Goal: Task Accomplishment & Management: Complete application form

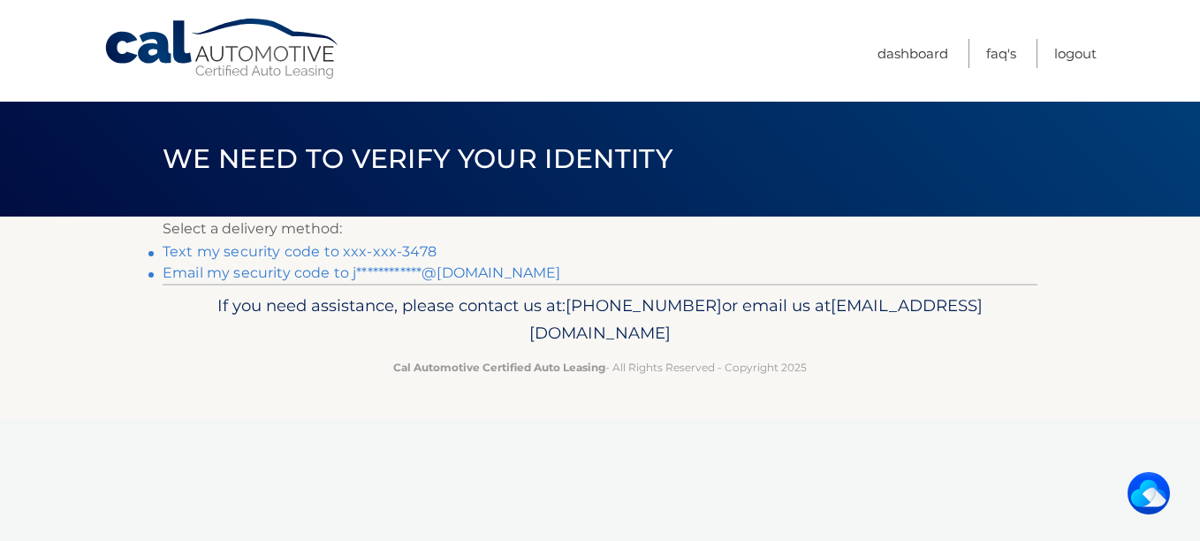
click at [359, 252] on link "Text my security code to xxx-xxx-3478" at bounding box center [300, 251] width 274 height 17
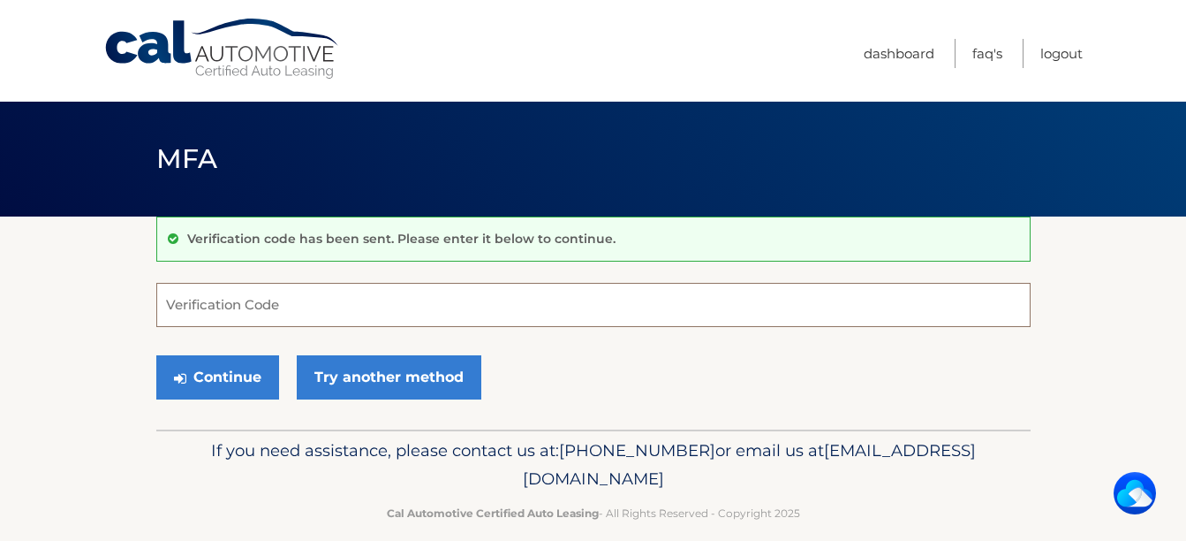
click at [240, 317] on input "Verification Code" at bounding box center [593, 305] width 874 height 44
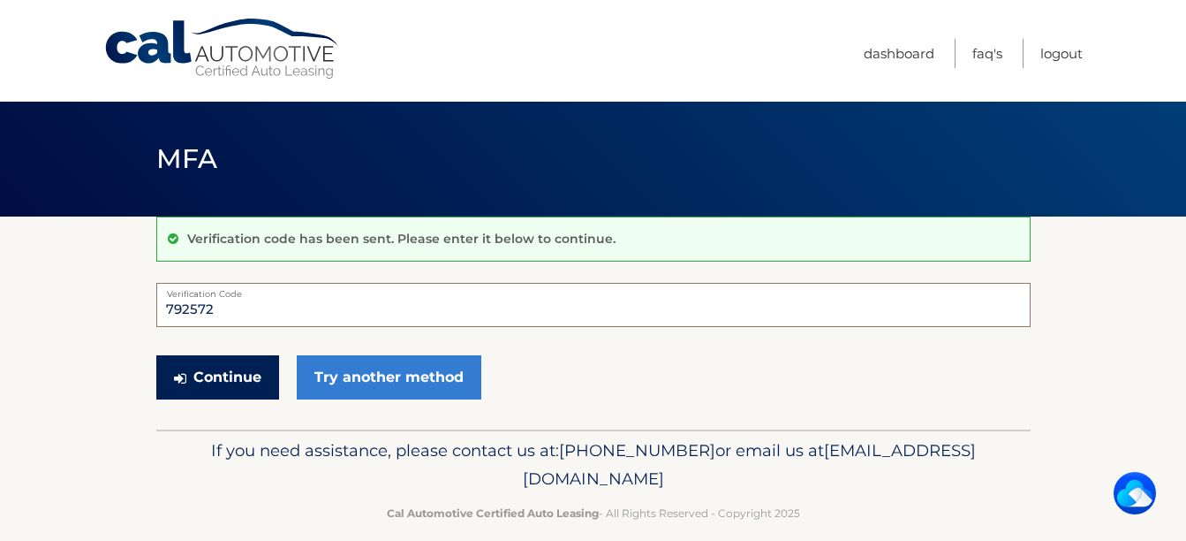
type input "792572"
click at [220, 380] on button "Continue" at bounding box center [217, 377] width 123 height 44
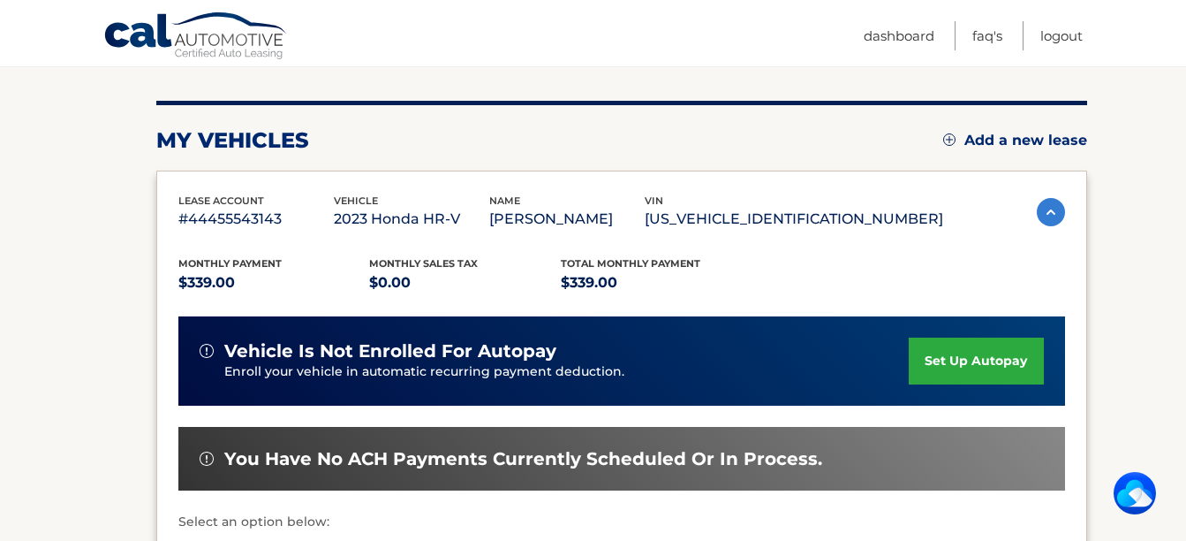
scroll to position [212, 0]
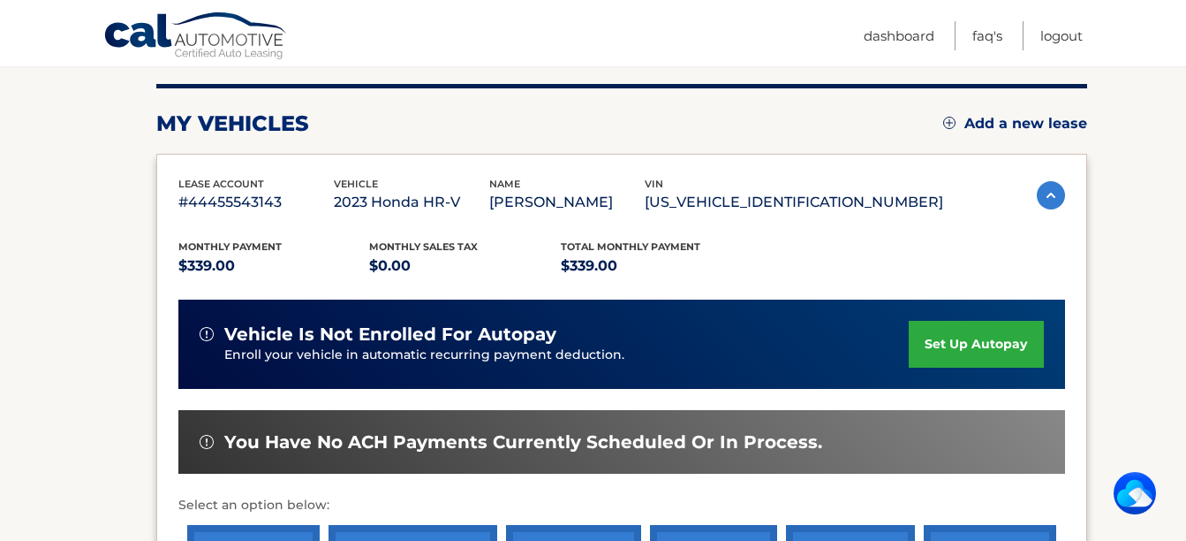
click at [964, 346] on link "set up autopay" at bounding box center [976, 344] width 134 height 47
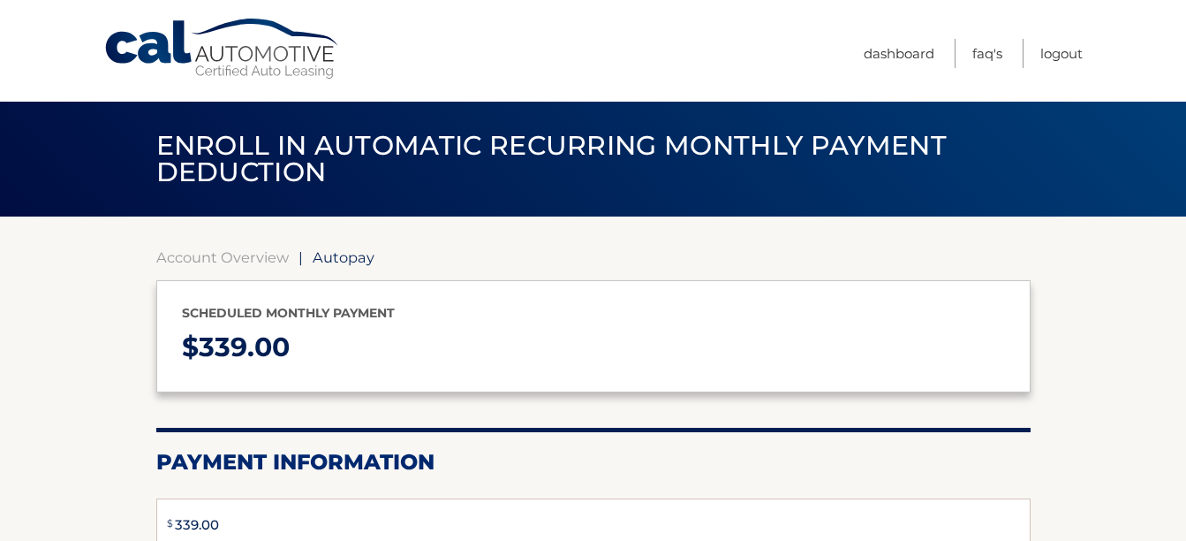
type input "339"
select select "ZmQ2ZjEwODctZjhjNi00OTk2LWFhZGMtMTk5NTRhMDFjOTZj"
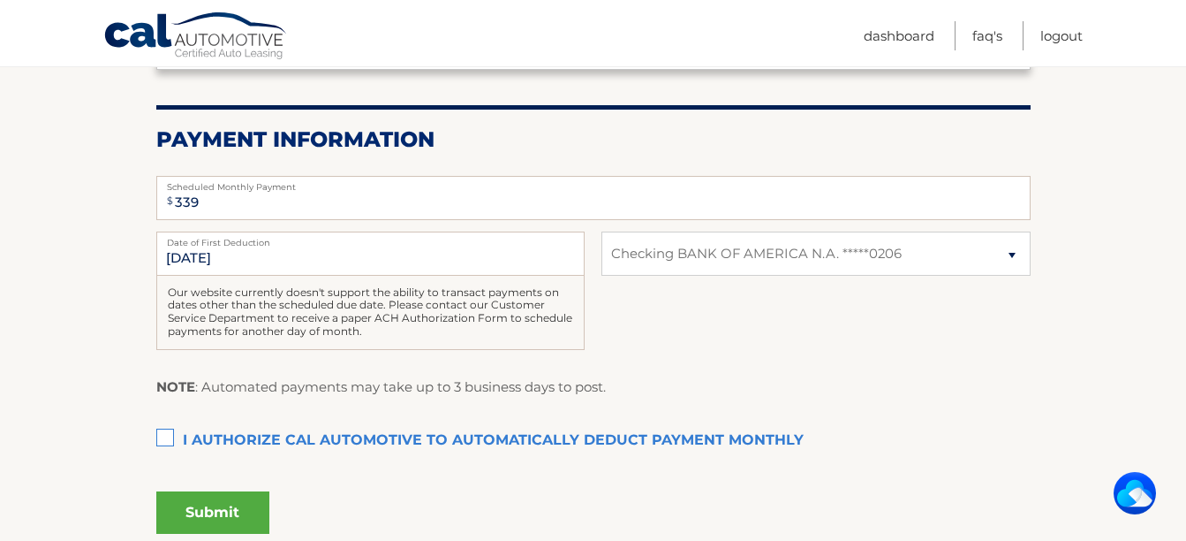
scroll to position [328, 0]
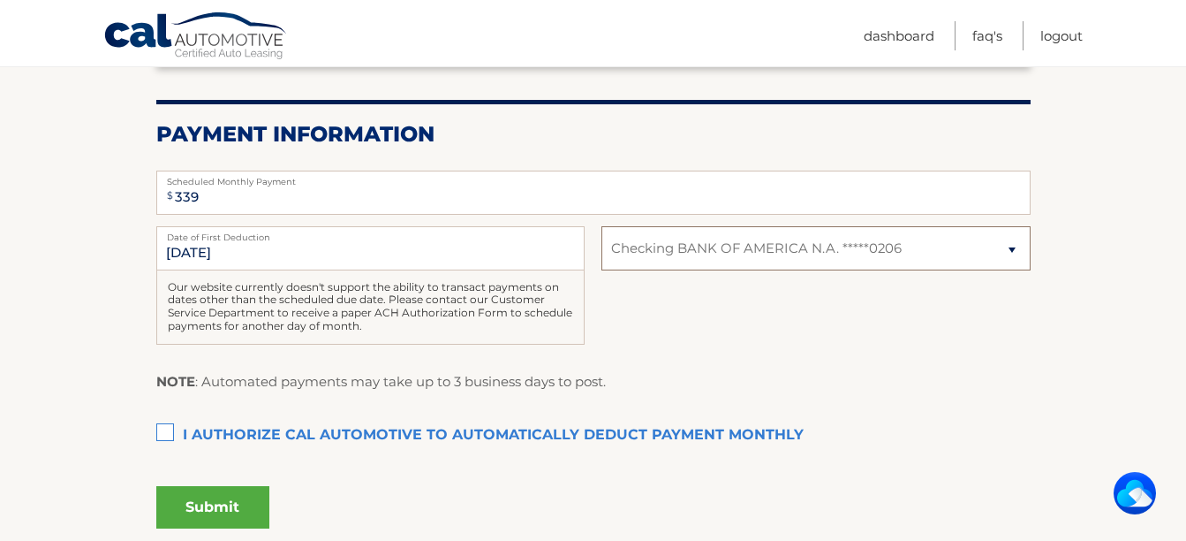
click at [1010, 252] on select "Select Bank Account Checking BANK OF AMERICA N.A. *****0206" at bounding box center [816, 248] width 428 height 44
select select
click at [602, 226] on select "Select Bank Account Checking BANK OF AMERICA N.A. *****0206" at bounding box center [816, 248] width 428 height 44
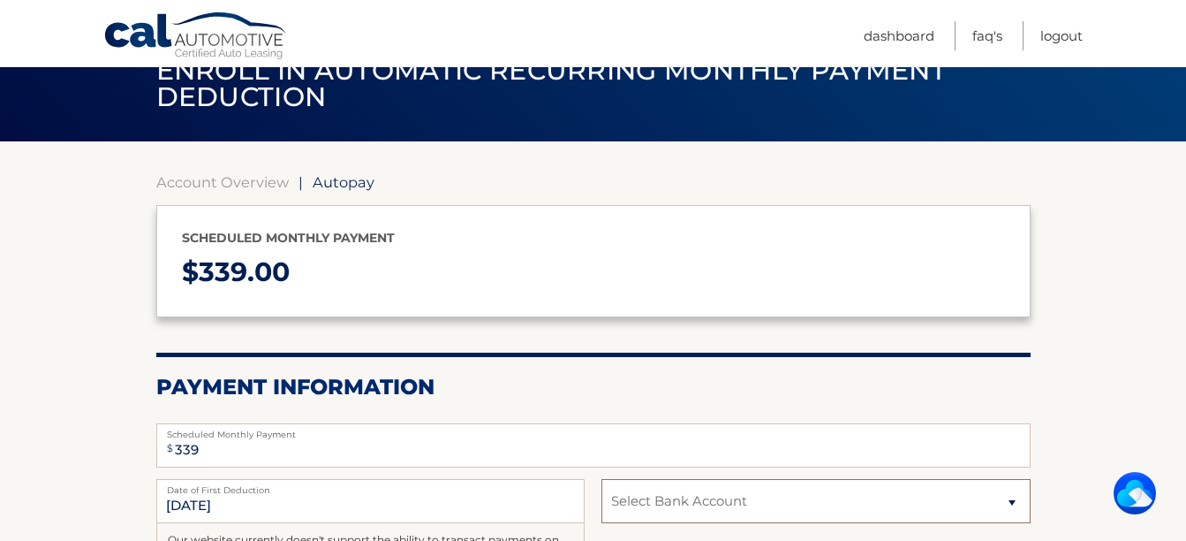
scroll to position [73, 0]
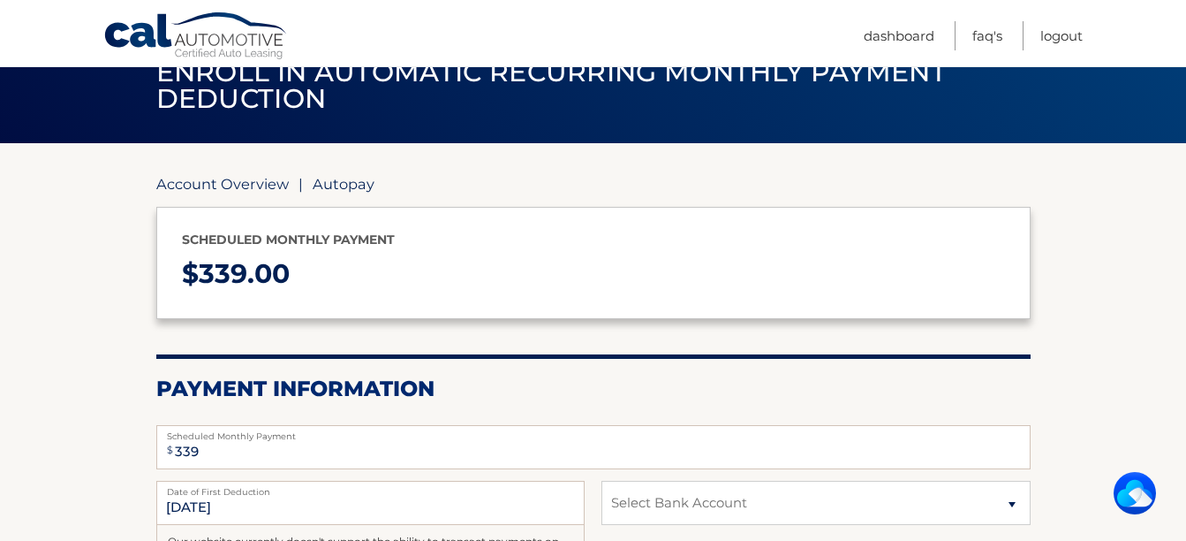
click at [234, 179] on link "Account Overview" at bounding box center [222, 184] width 132 height 18
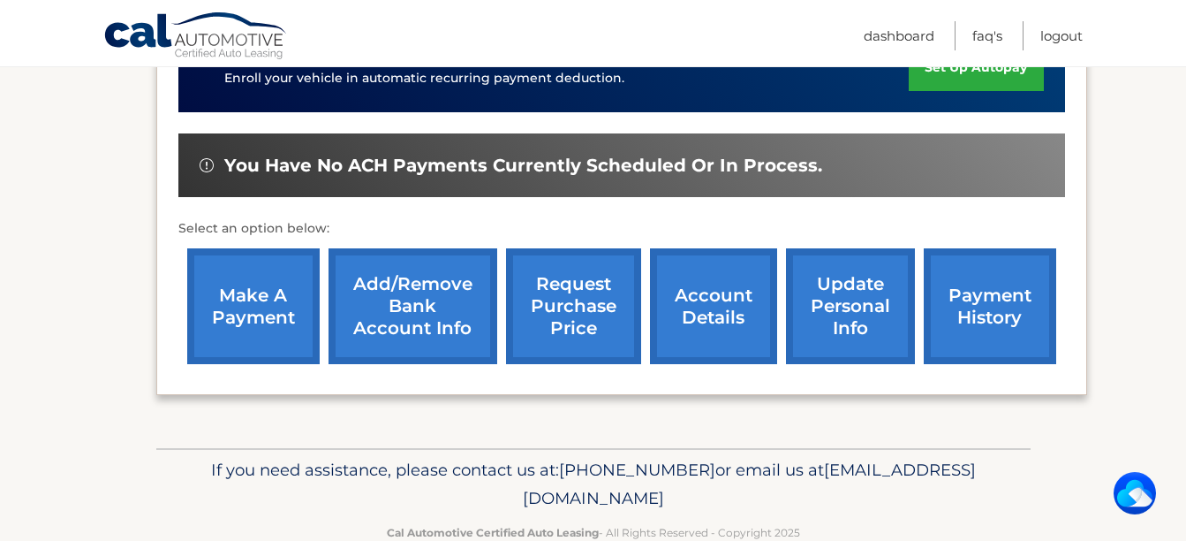
scroll to position [492, 0]
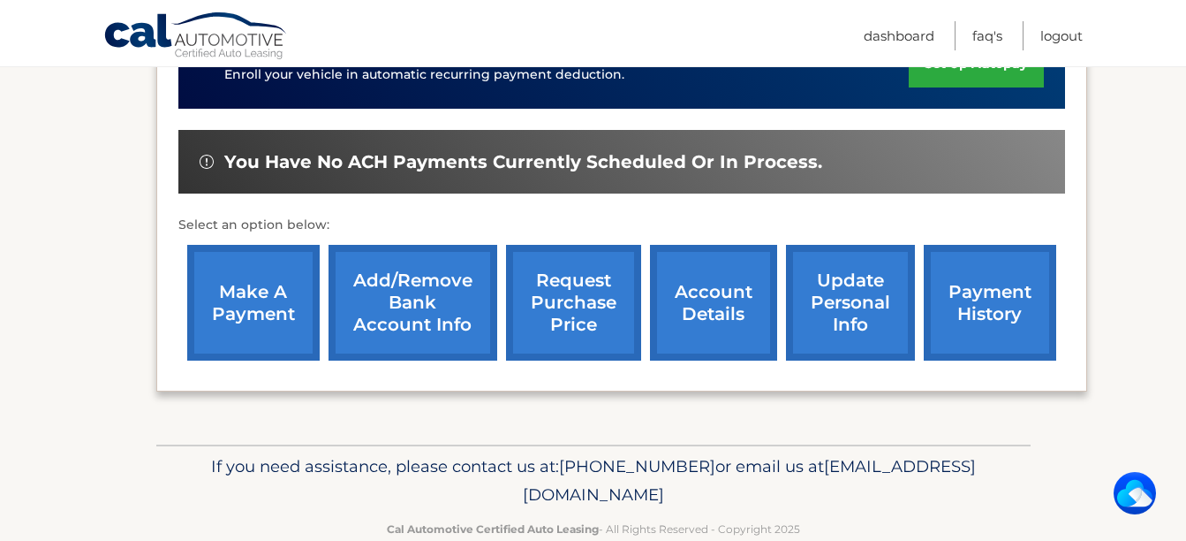
click at [411, 324] on link "Add/Remove bank account info" at bounding box center [413, 303] width 169 height 116
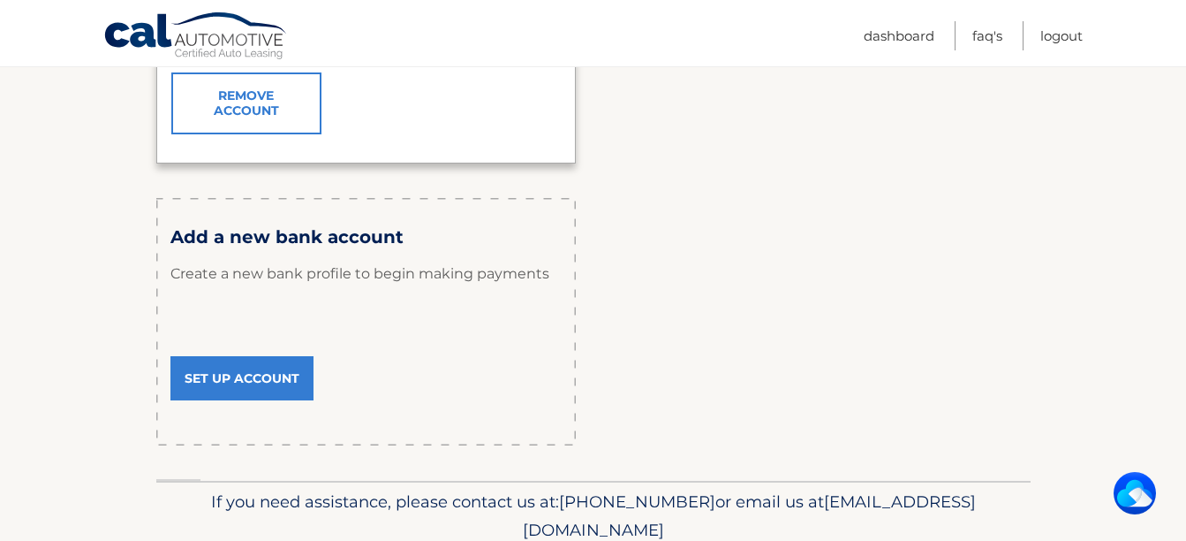
scroll to position [509, 0]
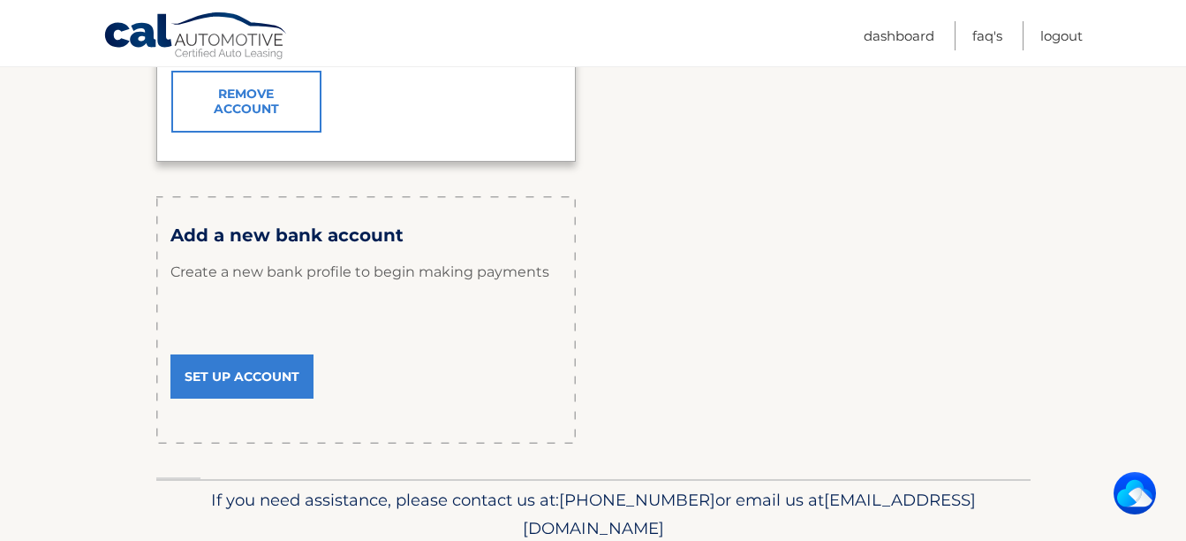
click at [264, 380] on link "Set Up Account" at bounding box center [241, 376] width 143 height 44
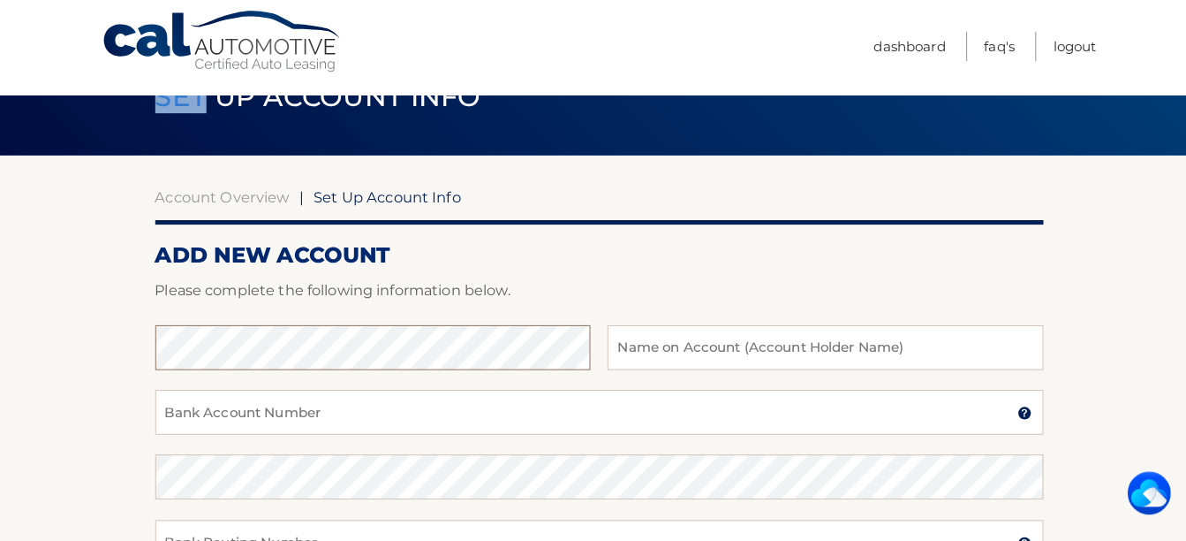
scroll to position [57, 0]
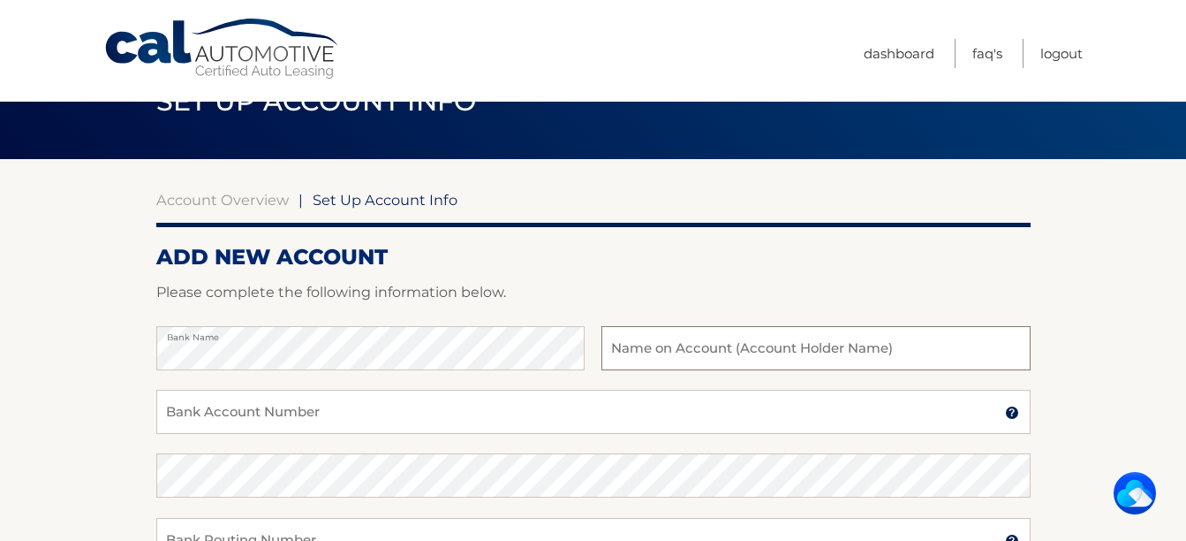
click at [680, 344] on input "text" at bounding box center [816, 348] width 428 height 44
click at [680, 344] on input "JONATHA" at bounding box center [816, 348] width 428 height 44
type input "Jonathan/Jenny BIERSACK"
click at [262, 414] on input "Bank Account Number" at bounding box center [593, 412] width 874 height 44
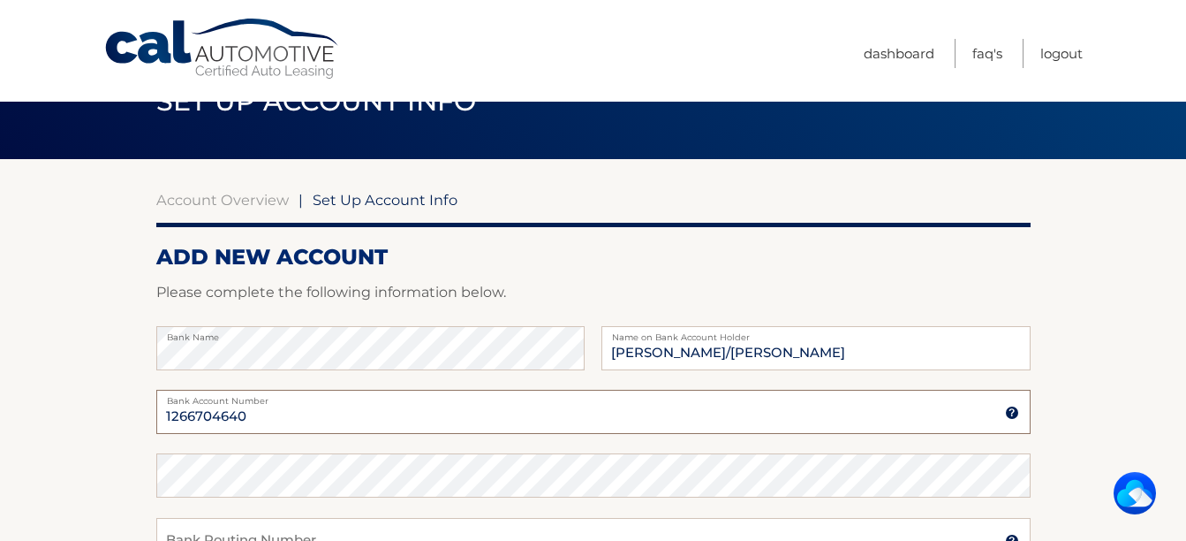
type input "1266704640"
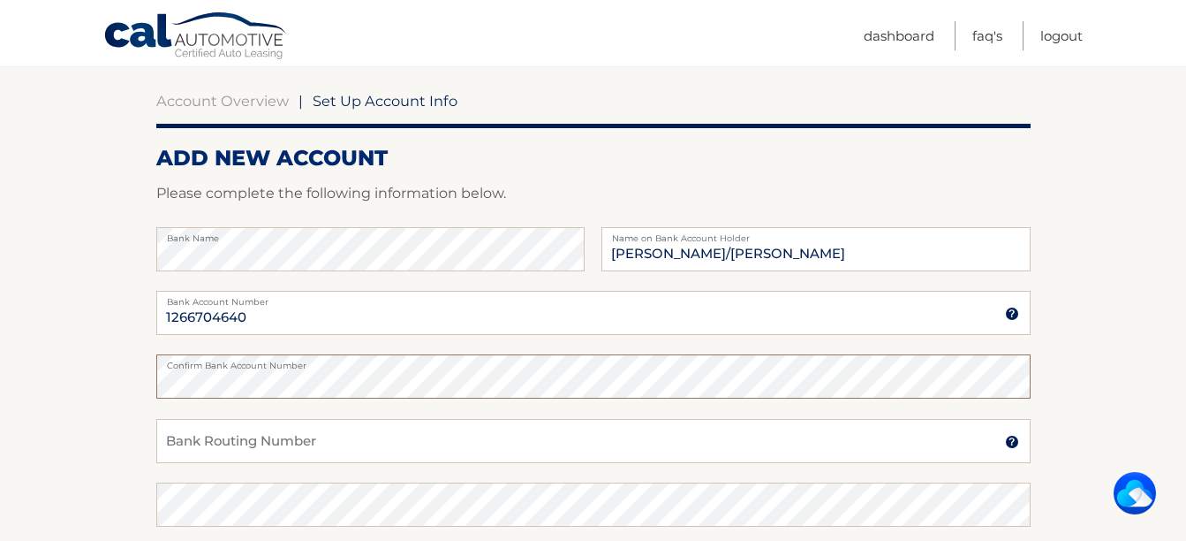
scroll to position [163, 0]
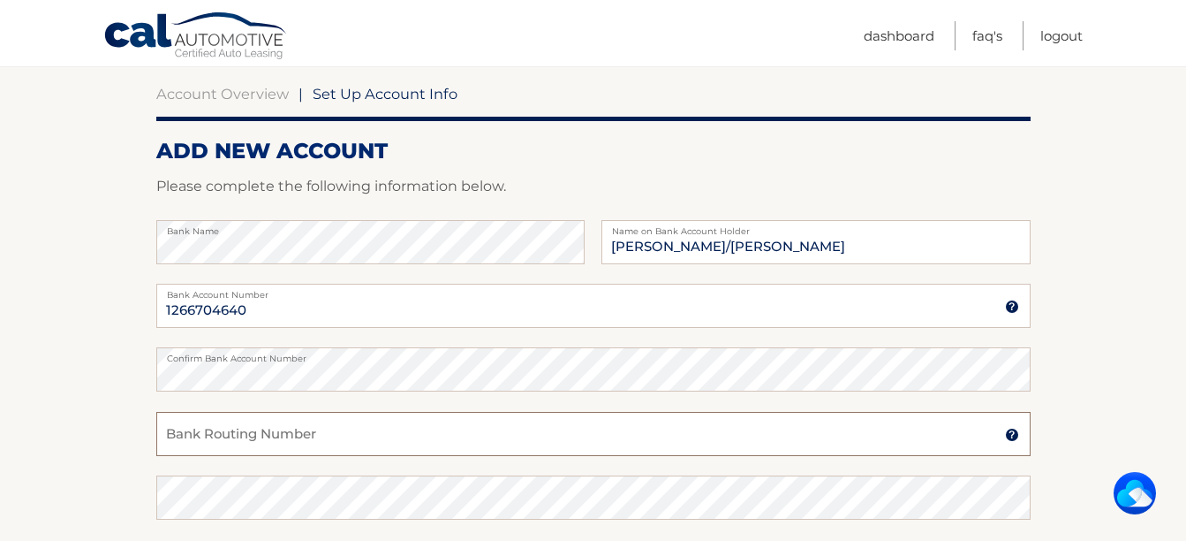
click at [263, 430] on input "Bank Routing Number" at bounding box center [593, 434] width 874 height 44
type input "021200025"
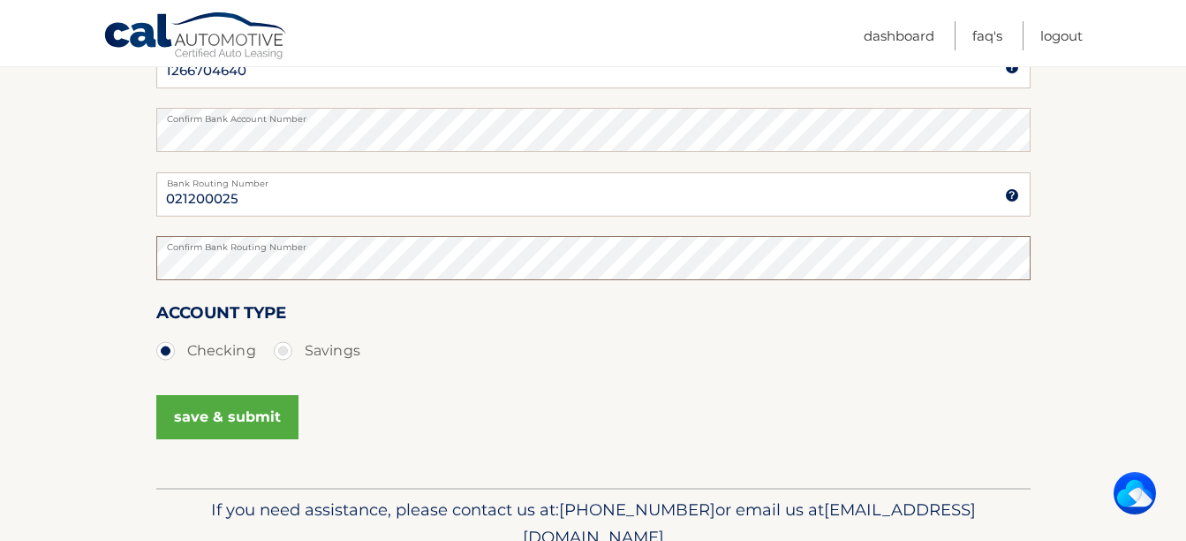
scroll to position [411, 0]
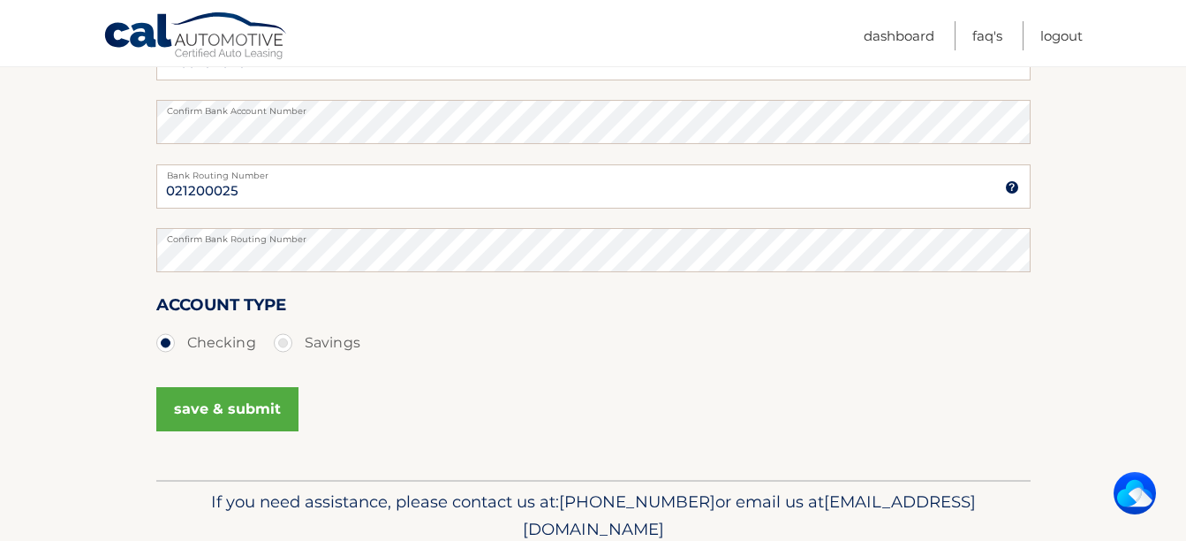
click at [222, 412] on button "save & submit" at bounding box center [227, 409] width 142 height 44
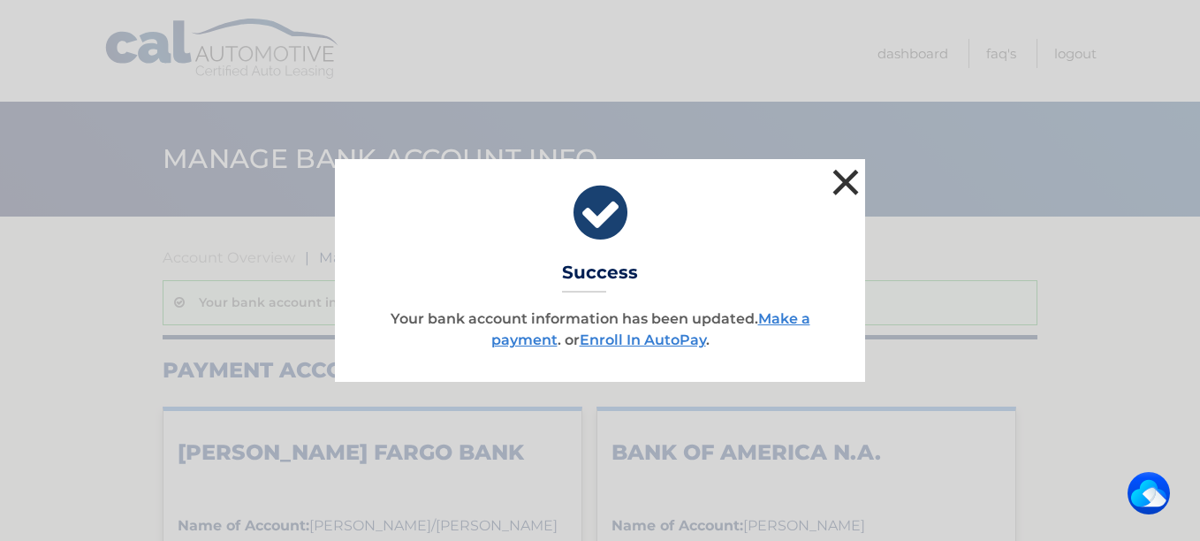
click at [850, 170] on button "×" at bounding box center [845, 181] width 35 height 35
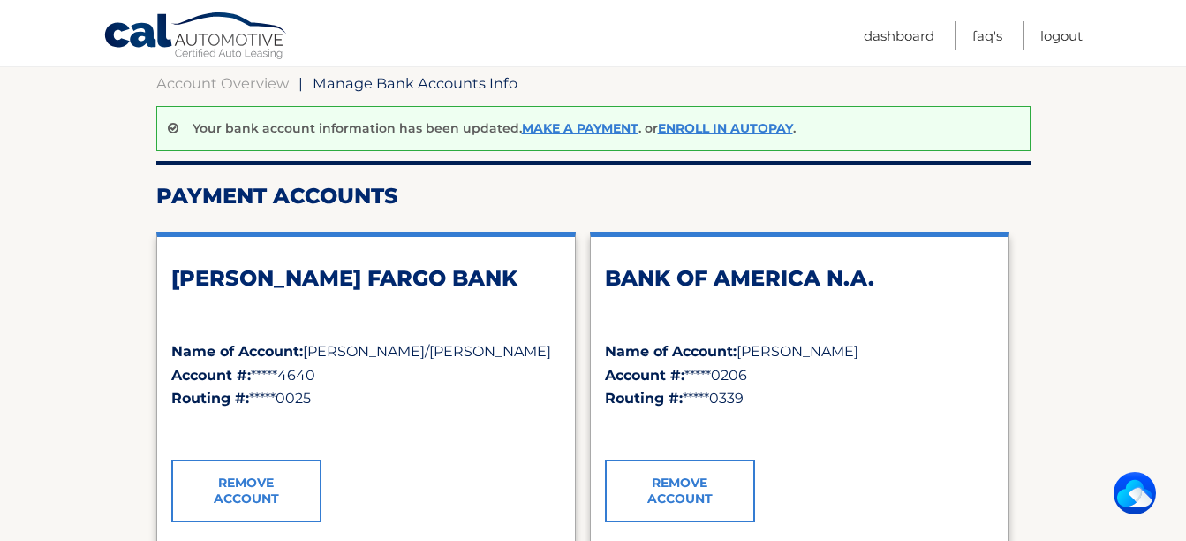
scroll to position [170, 0]
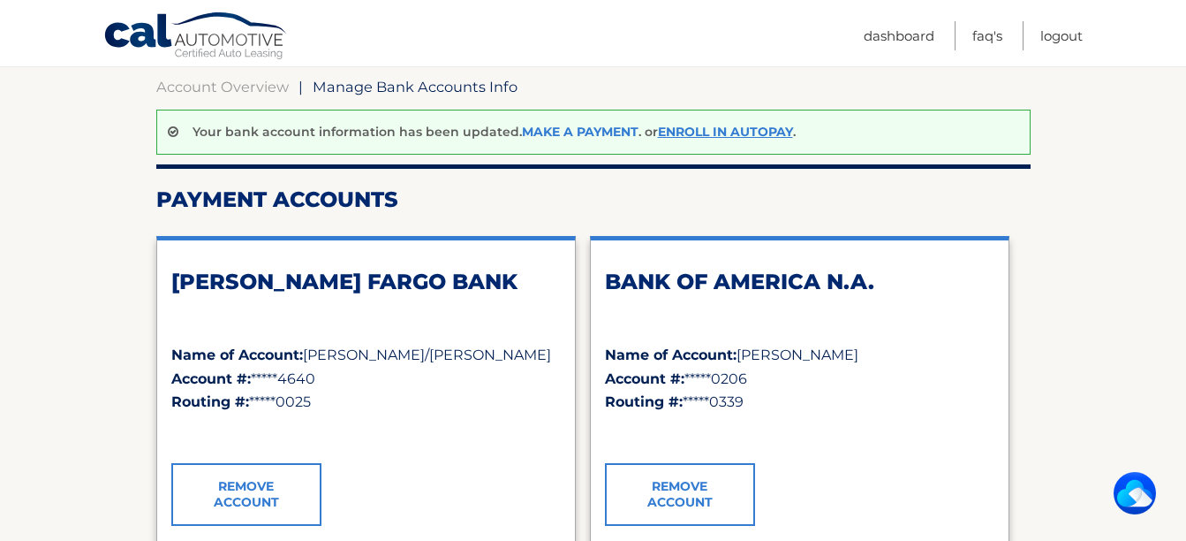
click at [579, 129] on link "Make a payment" at bounding box center [580, 132] width 117 height 16
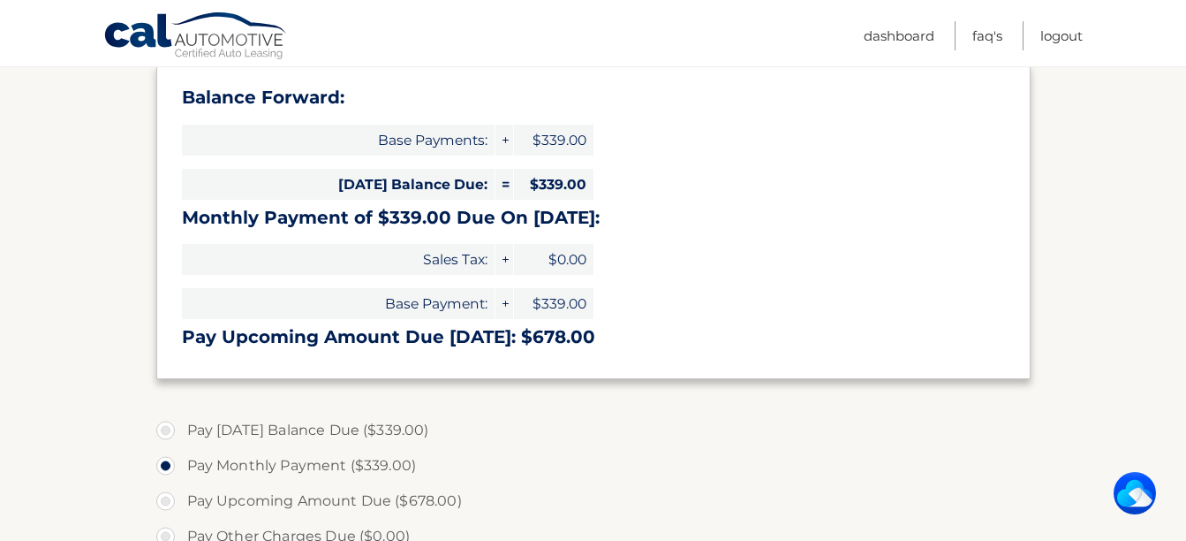
scroll to position [291, 0]
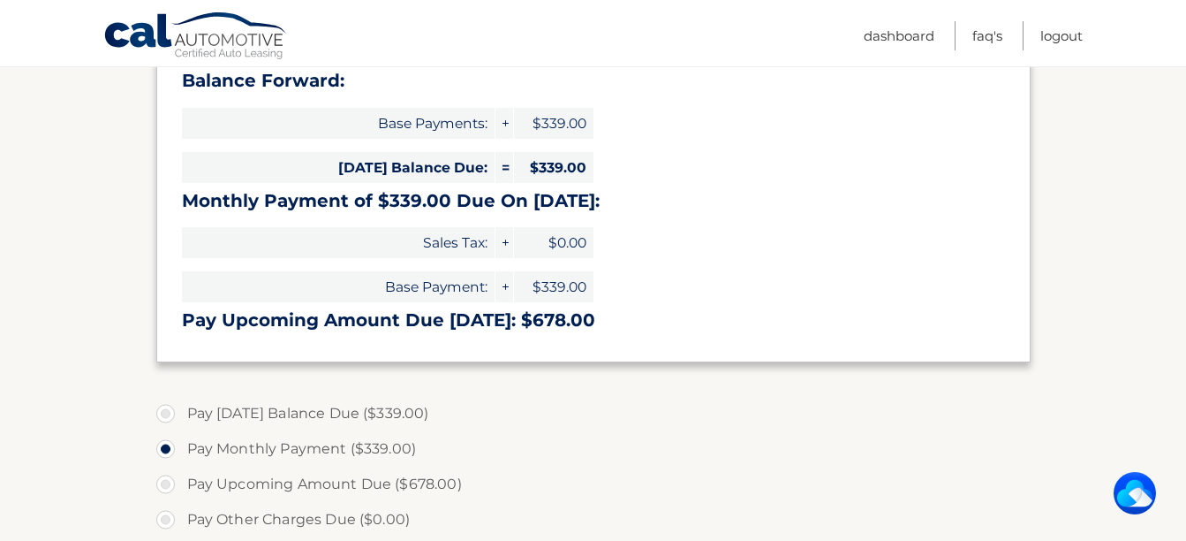
click at [1185, 326] on section "Account Overview | Make a Payment Payment Information Balance Forward: Base Pay…" at bounding box center [593, 419] width 1186 height 987
drag, startPoint x: 1185, startPoint y: 326, endPoint x: 1182, endPoint y: 382, distance: 55.8
click at [1182, 382] on section "Account Overview | Make a Payment Payment Information Balance Forward: Base Pay…" at bounding box center [593, 419] width 1186 height 987
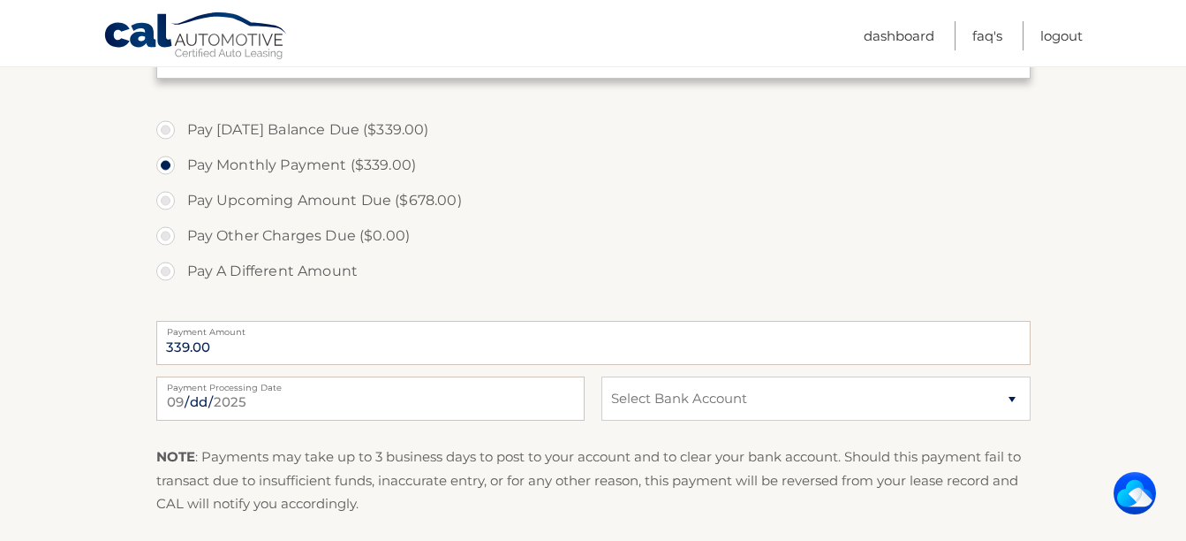
scroll to position [581, 0]
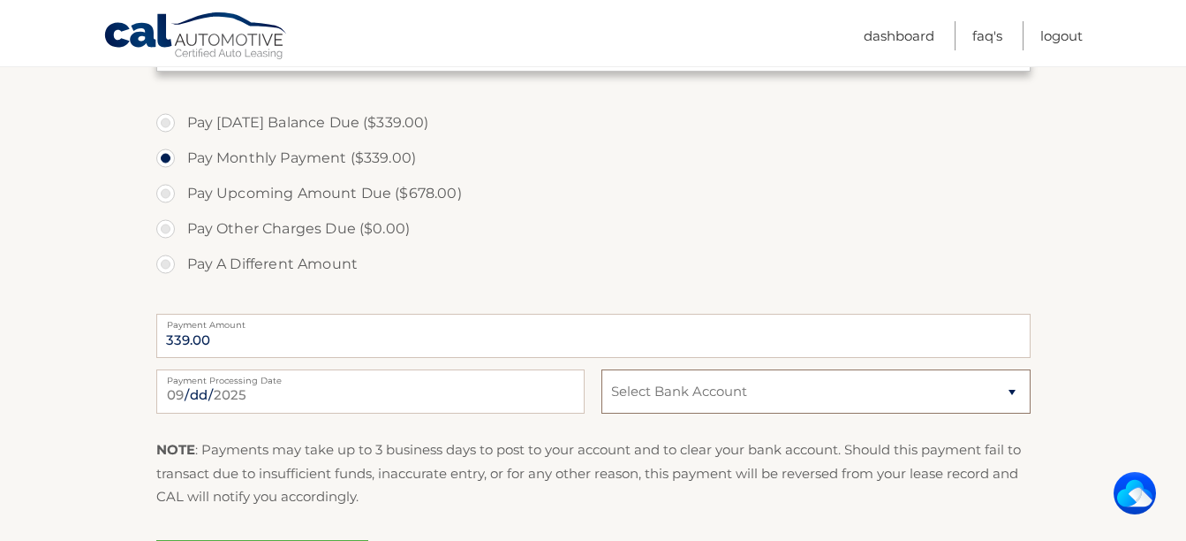
click at [1015, 390] on select "Select Bank Account Checking WELLS FARGO BANK *****4640 Checking BANK OF AMERIC…" at bounding box center [816, 391] width 428 height 44
select select "NjEyODc2NTAtOTljNC00ODNjLWI5NzYtOTc5ODRlYWI2Njc0"
click at [602, 369] on select "Select Bank Account Checking WELLS FARGO BANK *****4640 Checking BANK OF AMERIC…" at bounding box center [816, 391] width 428 height 44
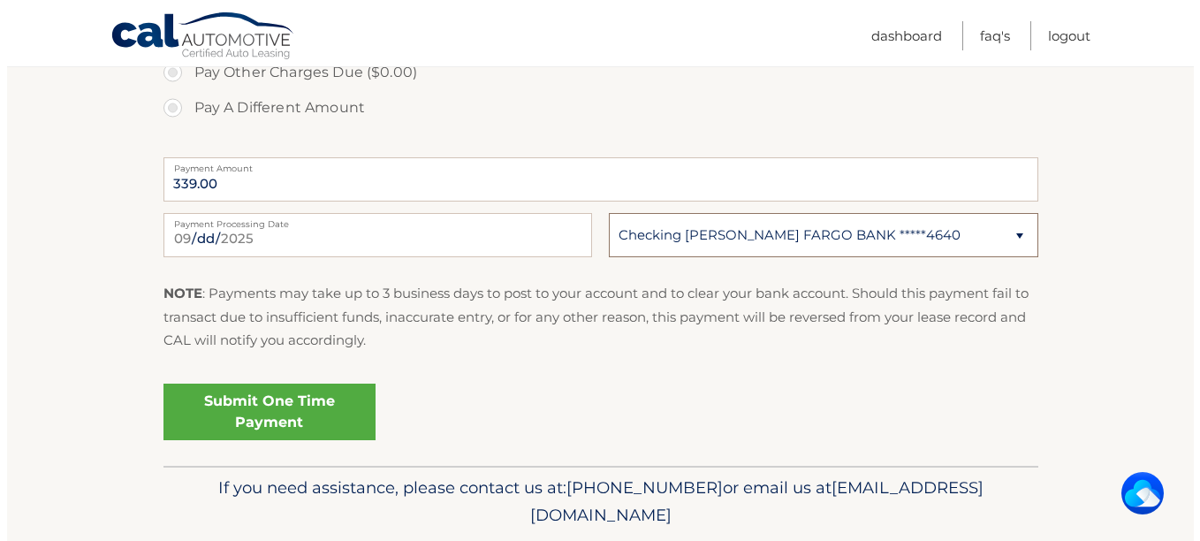
scroll to position [747, 0]
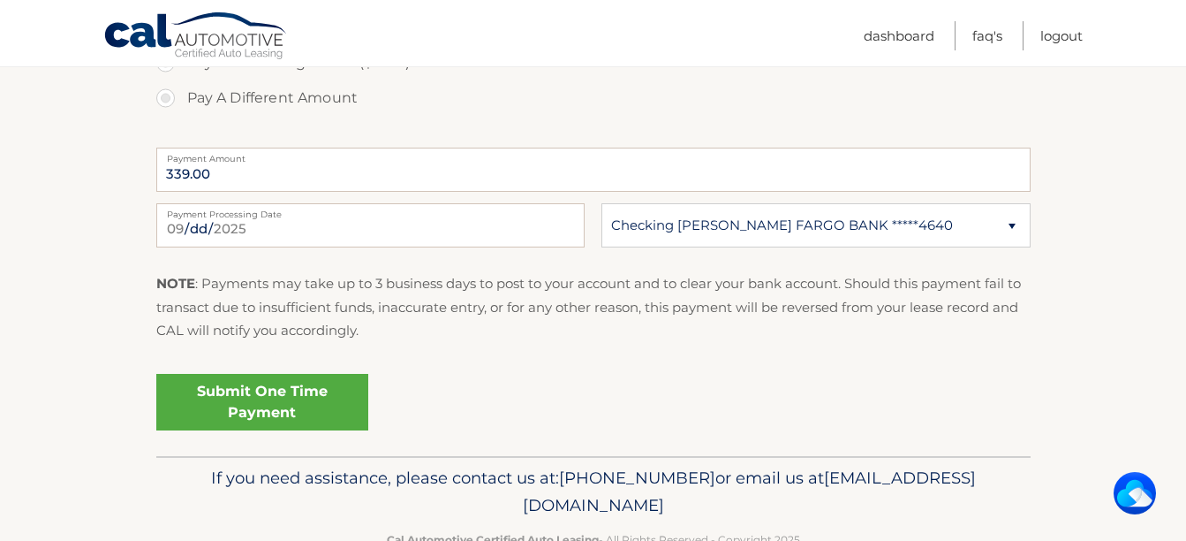
click at [313, 407] on link "Submit One Time Payment" at bounding box center [262, 402] width 212 height 57
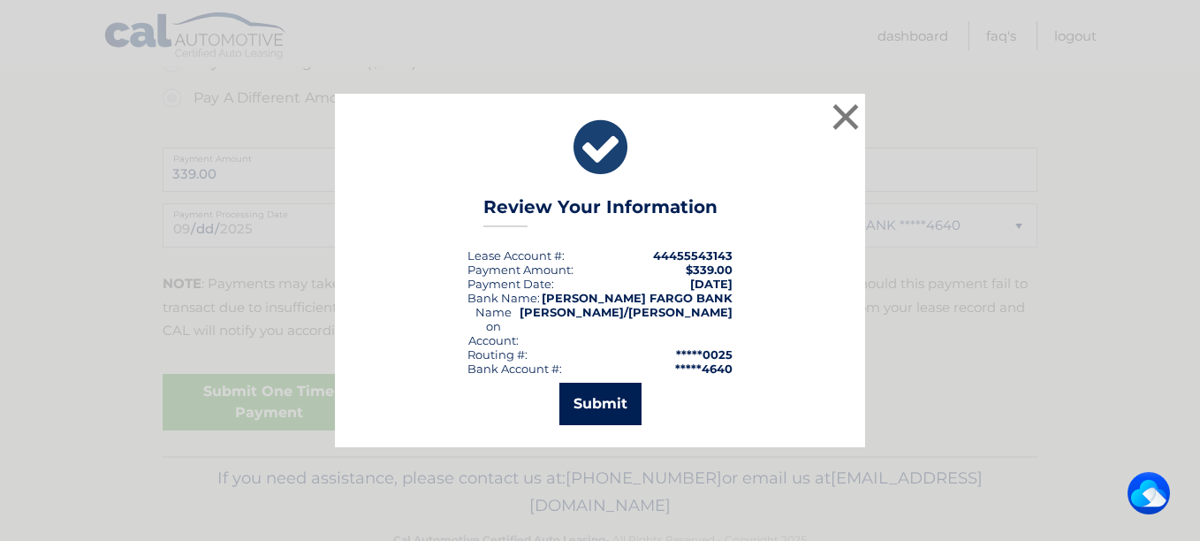
click at [594, 396] on button "Submit" at bounding box center [600, 403] width 82 height 42
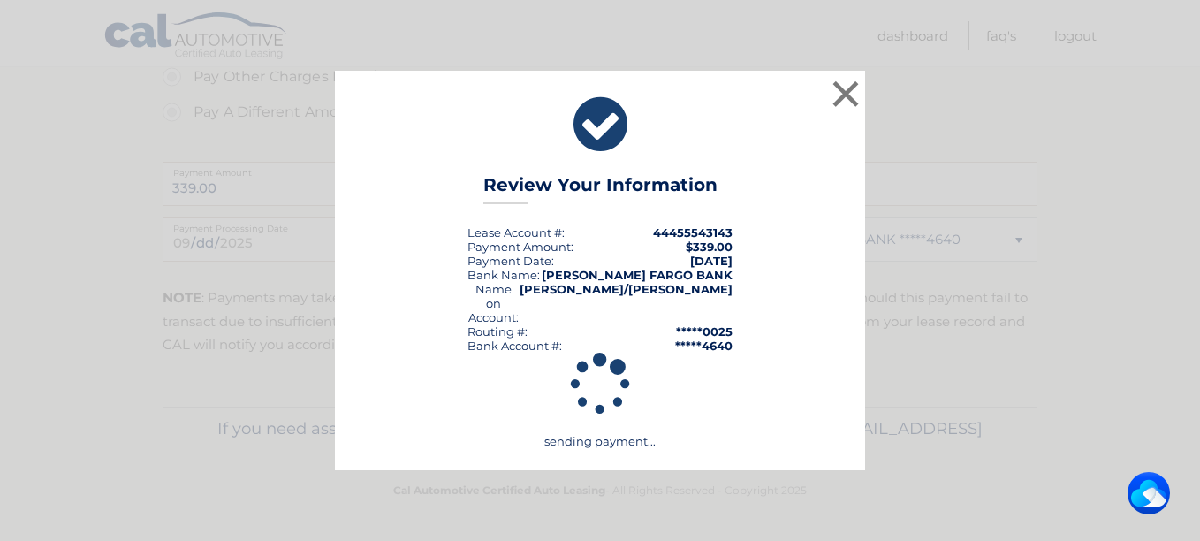
scroll to position [733, 0]
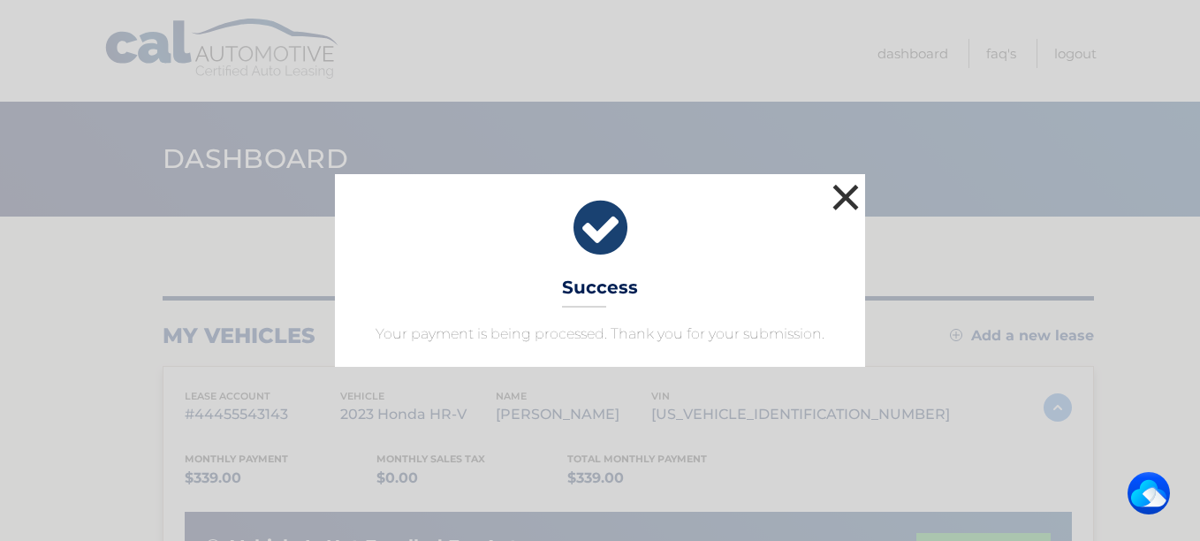
click at [850, 197] on button "×" at bounding box center [845, 196] width 35 height 35
